Goal: Navigation & Orientation: Find specific page/section

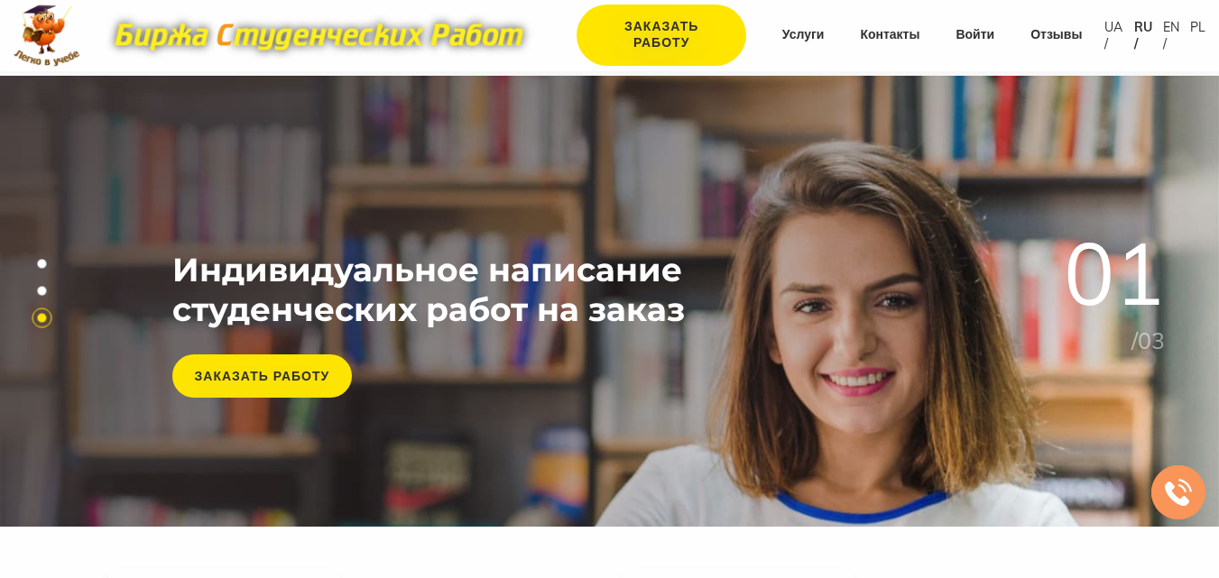
click at [976, 30] on link "Войти" at bounding box center [974, 35] width 39 height 18
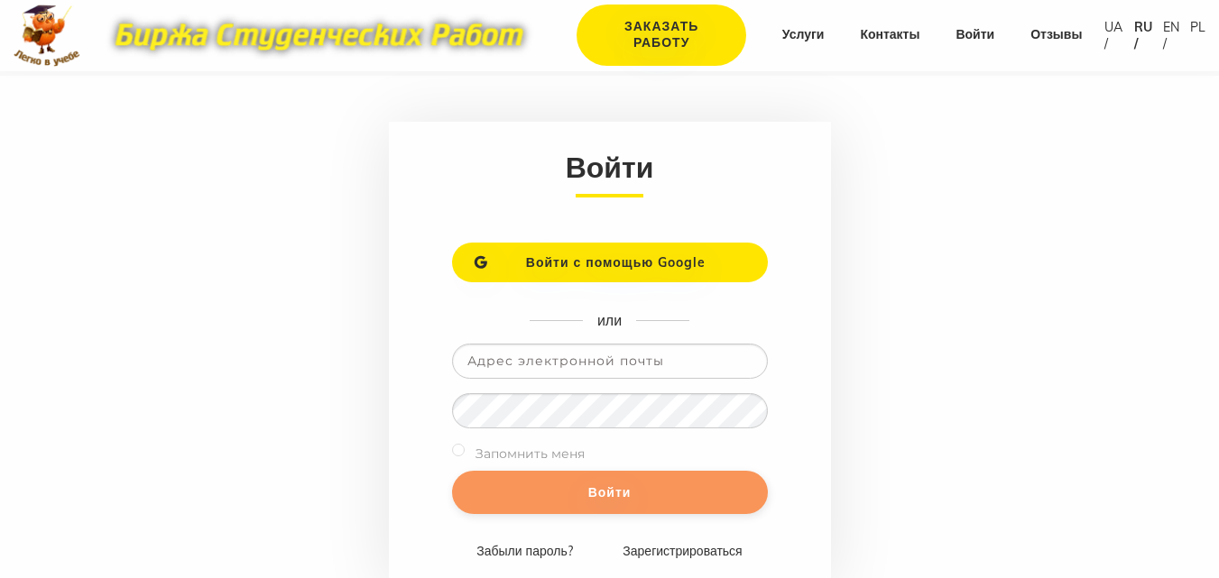
type input "[EMAIL_ADDRESS][DOMAIN_NAME]"
click at [563, 478] on input "Войти" at bounding box center [610, 492] width 316 height 43
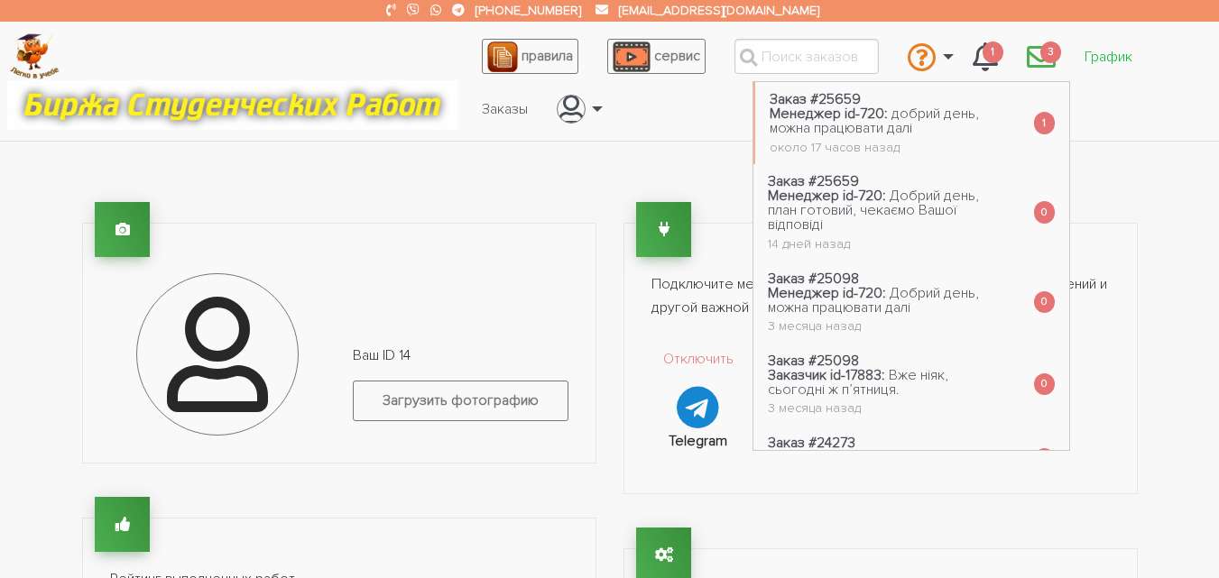
click at [1106, 64] on link "График" at bounding box center [1108, 57] width 77 height 34
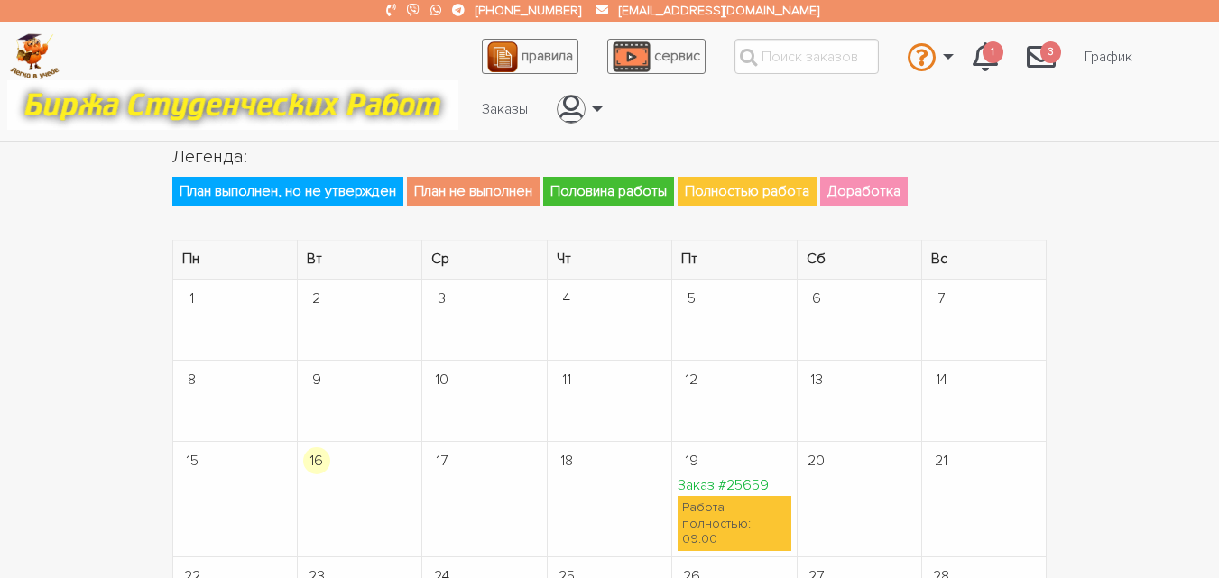
scroll to position [90, 0]
